Goal: Book appointment/travel/reservation

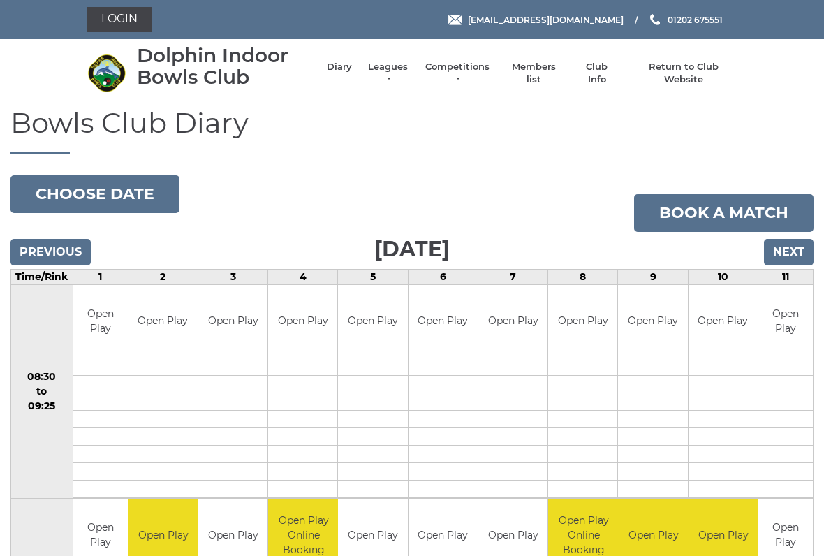
scroll to position [-3, 0]
click at [777, 239] on input "Next" at bounding box center [789, 252] width 50 height 27
click at [774, 247] on input "Next" at bounding box center [789, 252] width 50 height 27
click at [772, 244] on input "Next" at bounding box center [789, 252] width 50 height 27
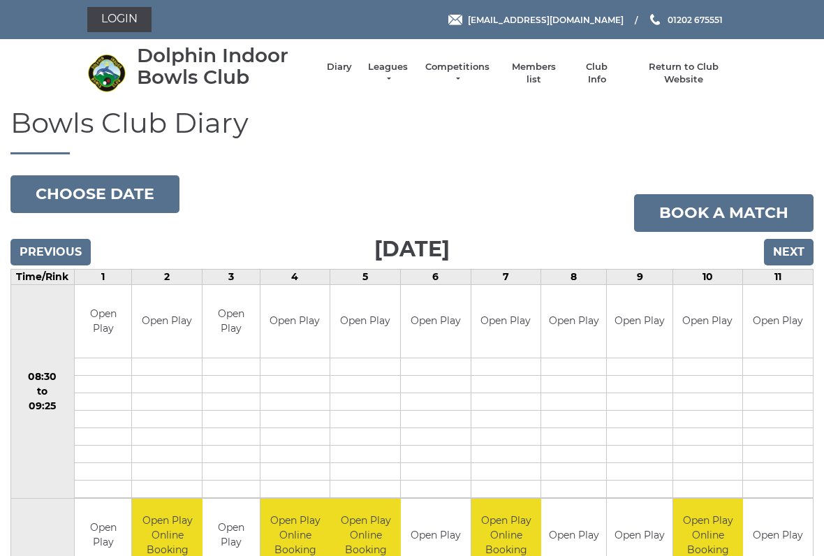
click at [784, 244] on input "Next" at bounding box center [789, 252] width 50 height 27
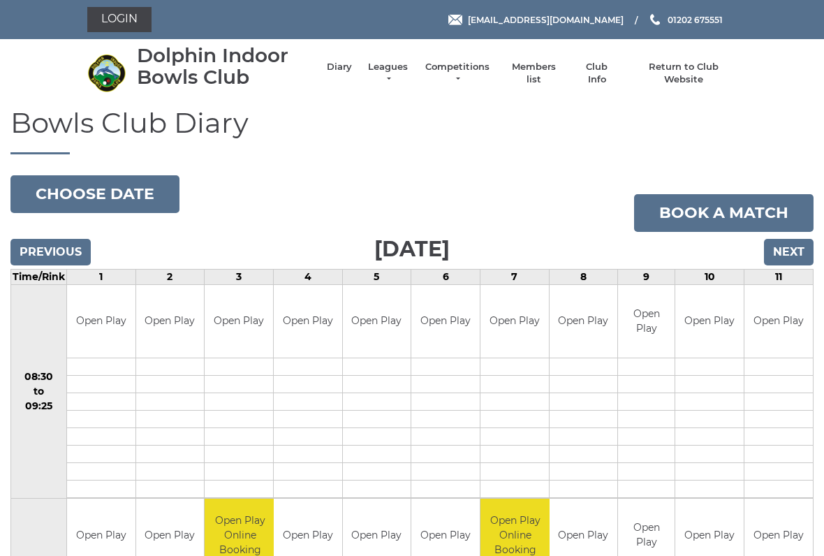
click at [797, 249] on input "Next" at bounding box center [789, 252] width 50 height 27
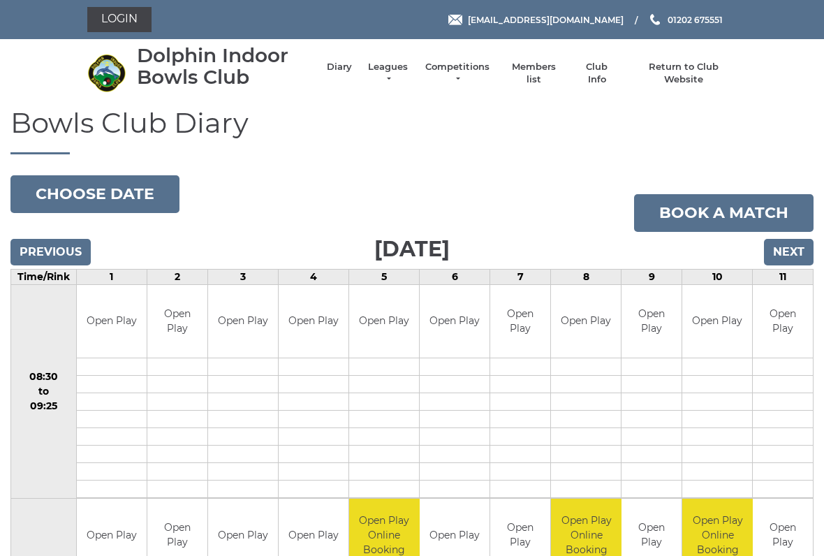
click at [811, 253] on input "Next" at bounding box center [789, 252] width 50 height 27
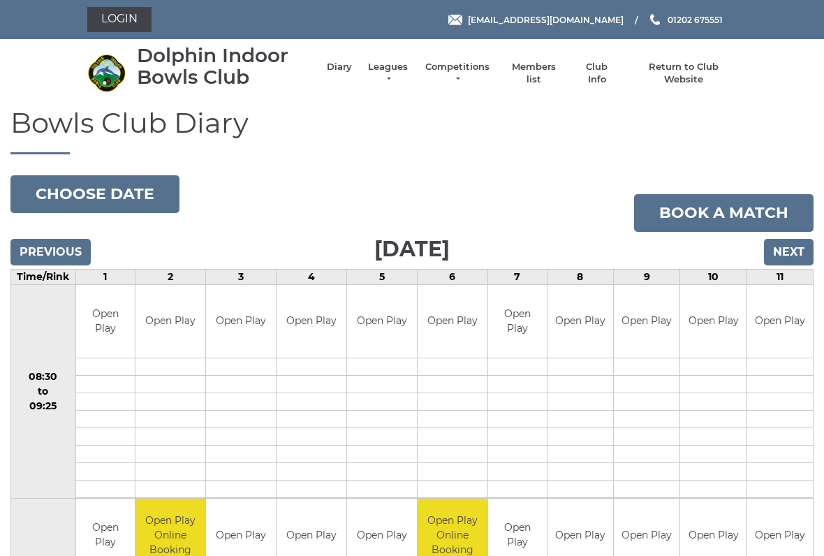
click at [43, 256] on input "Previous" at bounding box center [50, 252] width 80 height 27
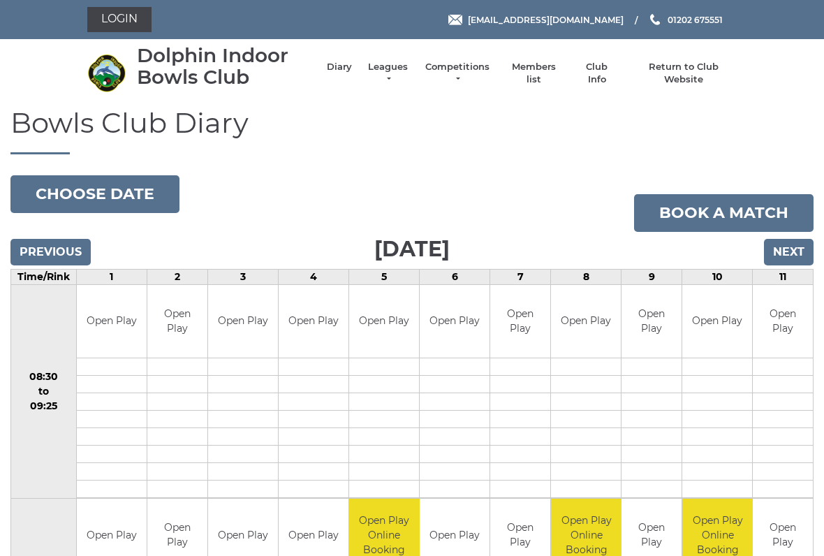
click at [30, 251] on input "Previous" at bounding box center [50, 252] width 80 height 27
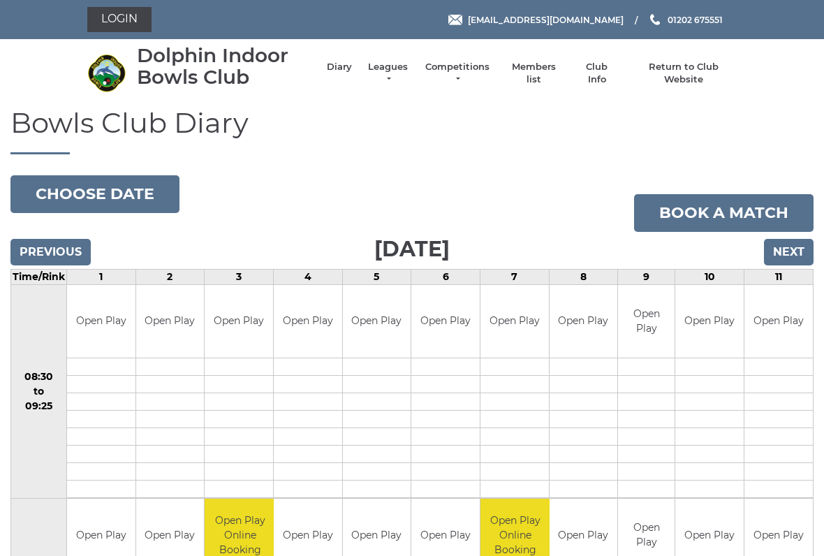
click at [41, 246] on input "Previous" at bounding box center [50, 252] width 80 height 27
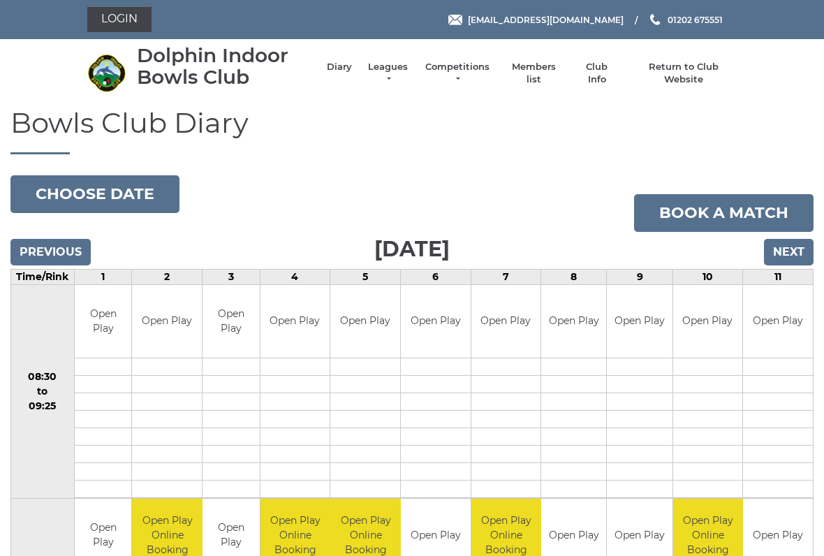
click at [59, 245] on input "Previous" at bounding box center [50, 252] width 80 height 27
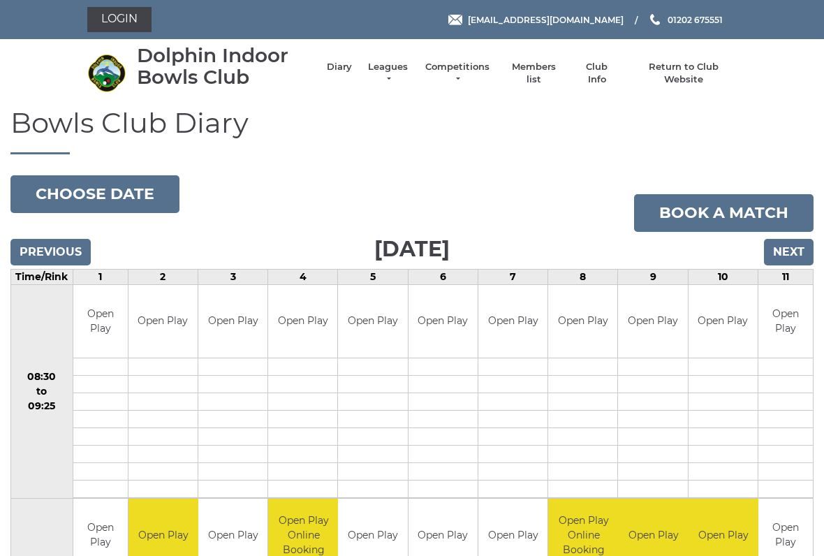
click at [51, 251] on input "Previous" at bounding box center [50, 252] width 80 height 27
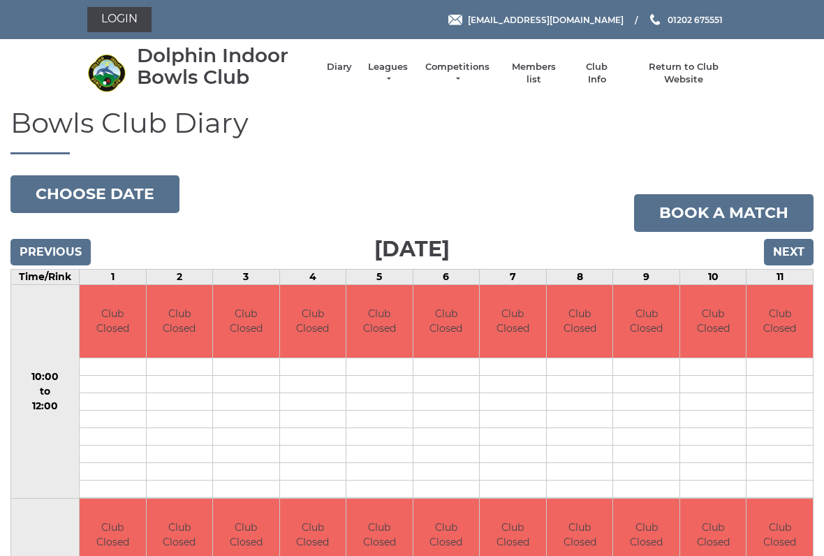
click at [38, 256] on input "Previous" at bounding box center [50, 252] width 80 height 27
click at [43, 246] on input "Previous" at bounding box center [50, 252] width 80 height 27
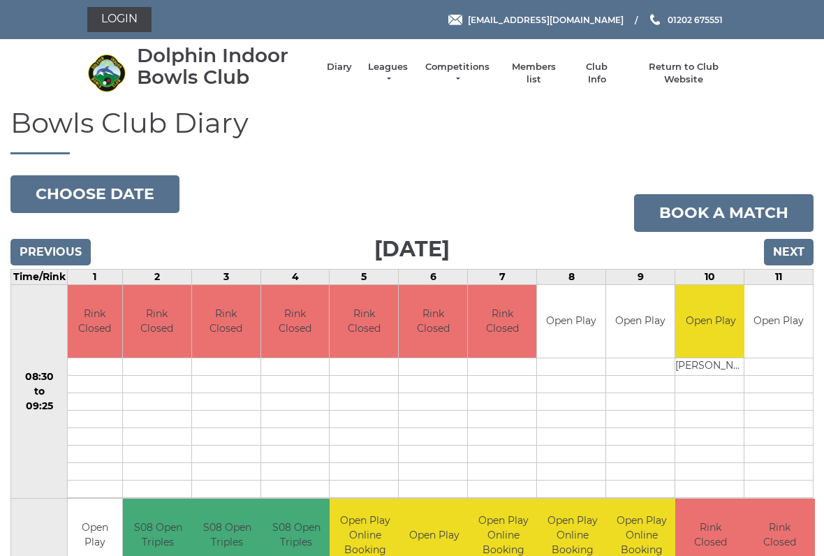
click at [36, 244] on input "Previous" at bounding box center [50, 252] width 80 height 27
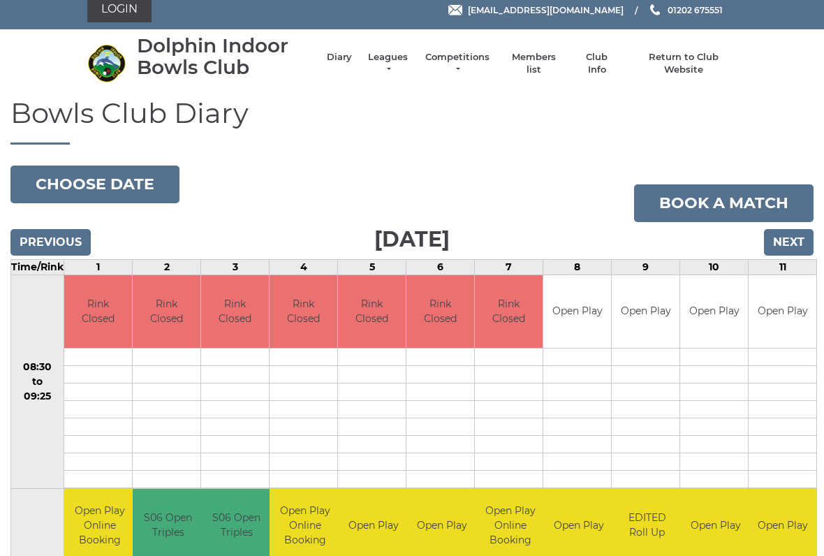
scroll to position [10, 0]
